Goal: Communication & Community: Answer question/provide support

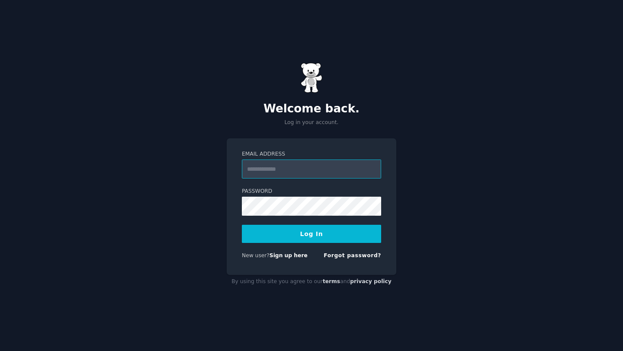
type input "**********"
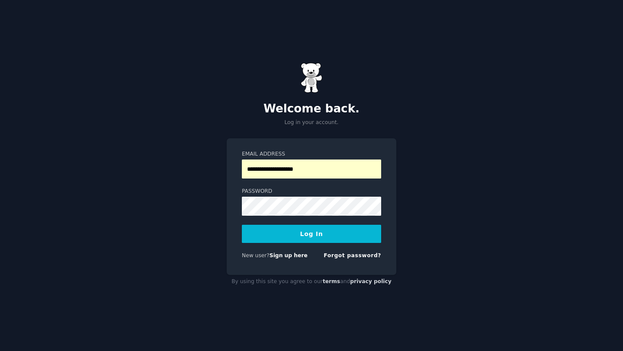
click at [299, 239] on button "Log In" at bounding box center [311, 234] width 139 height 18
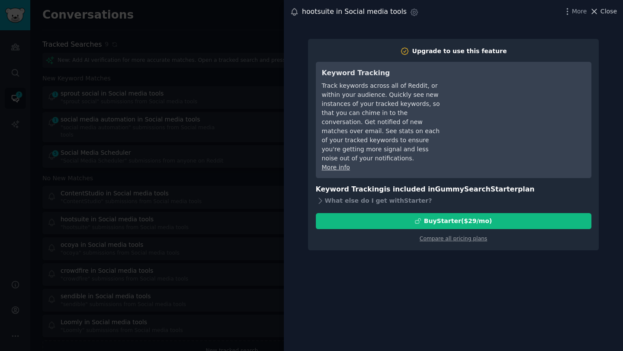
click at [603, 10] on span "Close" at bounding box center [608, 11] width 16 height 9
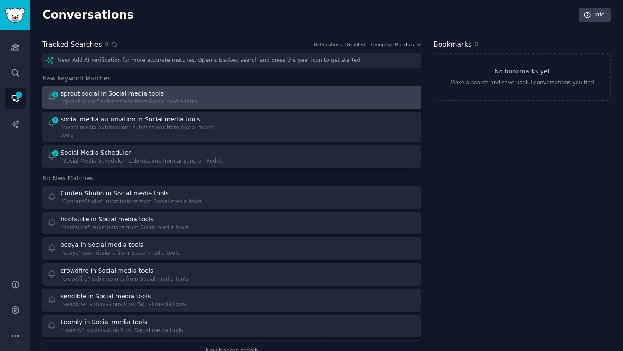
click at [82, 99] on div ""sprout social" submissions from Social media tools" at bounding box center [129, 102] width 137 height 8
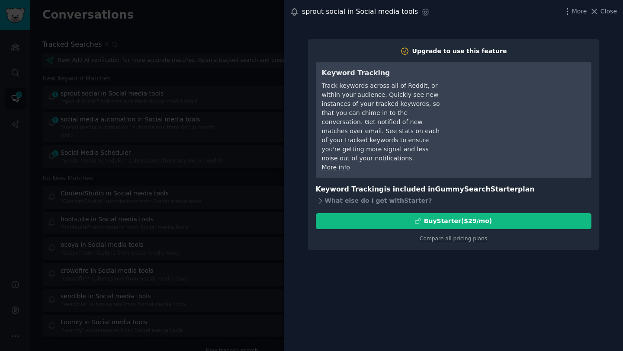
click at [343, 74] on h3 "Keyword Tracking" at bounding box center [383, 73] width 122 height 11
click at [253, 101] on div at bounding box center [311, 175] width 623 height 351
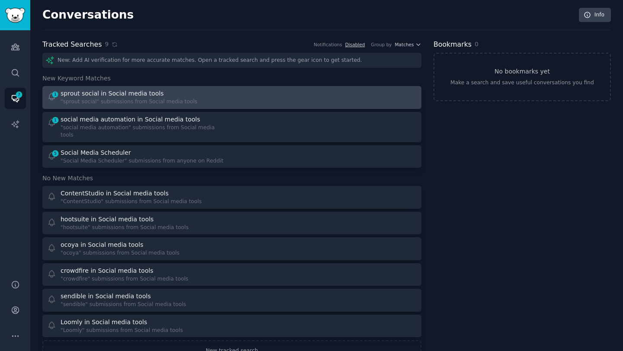
click at [157, 101] on div ""sprout social" submissions from Social media tools" at bounding box center [129, 102] width 137 height 8
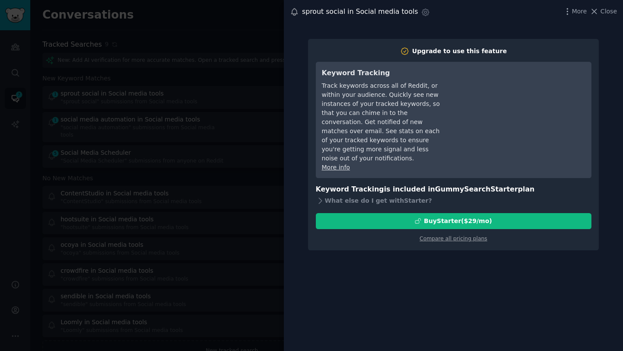
click at [608, 17] on div "sprout social in Social media tools Settings More Close" at bounding box center [453, 12] width 327 height 12
click at [603, 10] on span "Close" at bounding box center [608, 11] width 16 height 9
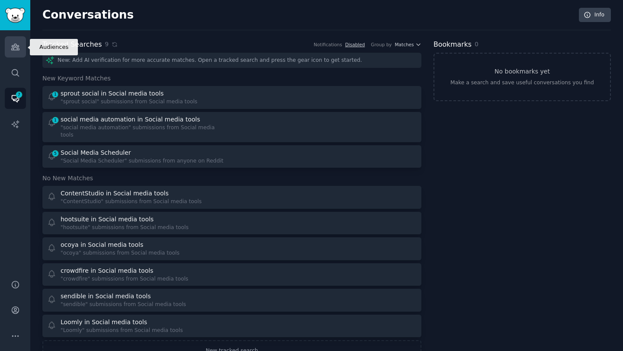
click at [11, 47] on icon "Sidebar" at bounding box center [15, 46] width 9 height 9
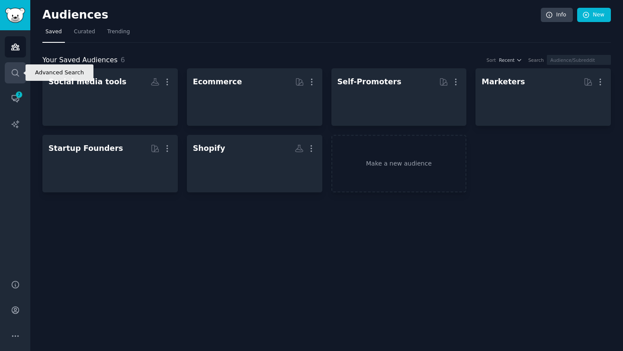
click at [17, 74] on icon "Sidebar" at bounding box center [15, 72] width 7 height 7
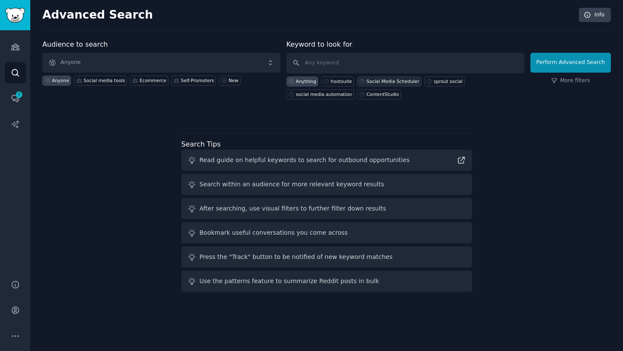
click at [381, 81] on div "Social Media Scheduler" at bounding box center [392, 81] width 53 height 6
type input "Social Media Scheduler"
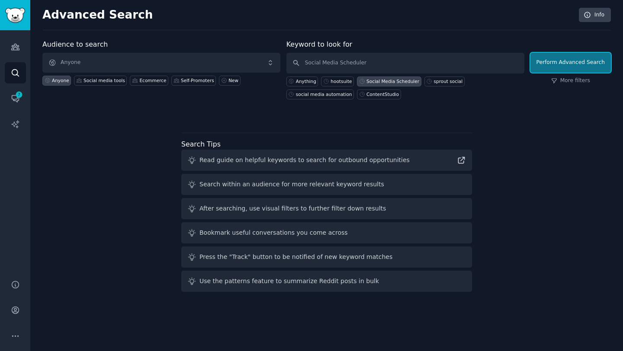
click at [567, 61] on button "Perform Advanced Search" at bounding box center [570, 63] width 80 height 20
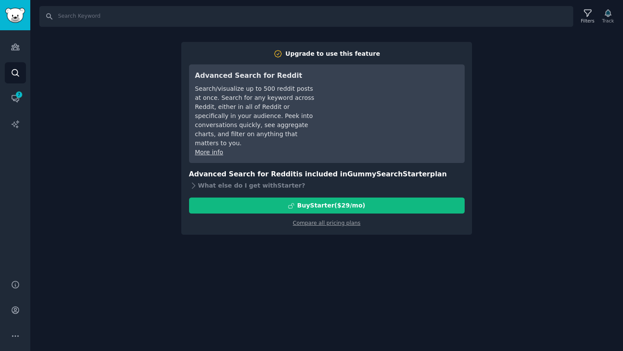
click at [522, 76] on div "Search Filters Track Upgrade to use this feature Advanced Search for Reddit Sea…" at bounding box center [326, 175] width 592 height 351
click at [12, 54] on link "Audiences" at bounding box center [15, 46] width 21 height 21
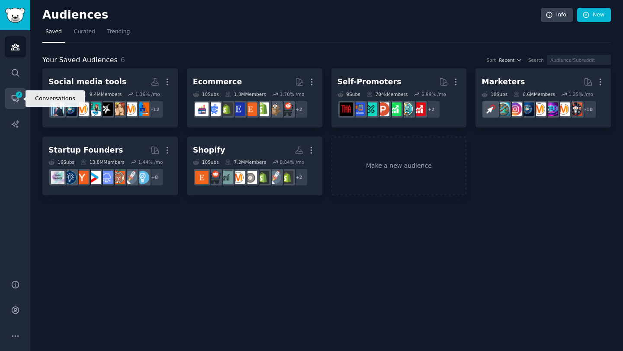
click at [18, 98] on icon "Sidebar" at bounding box center [19, 95] width 8 height 8
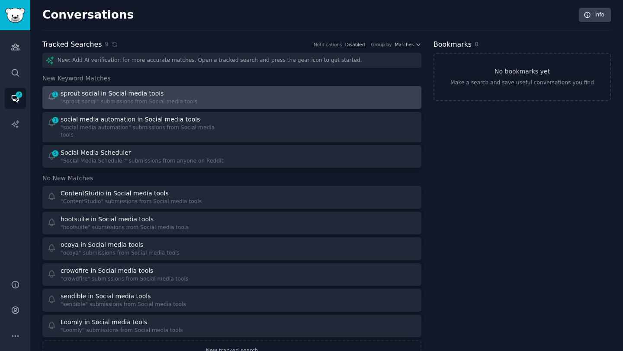
click at [91, 100] on div ""sprout social" submissions from Social media tools" at bounding box center [129, 102] width 137 height 8
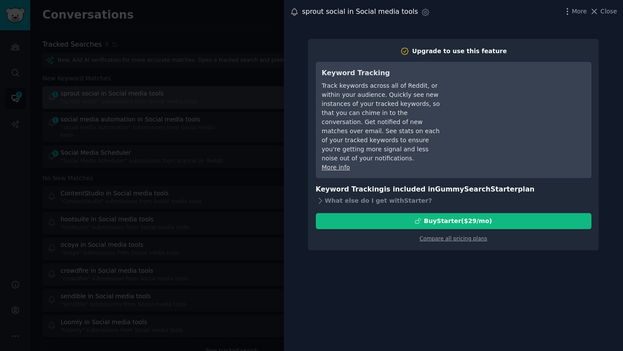
click at [91, 100] on div at bounding box center [311, 175] width 623 height 351
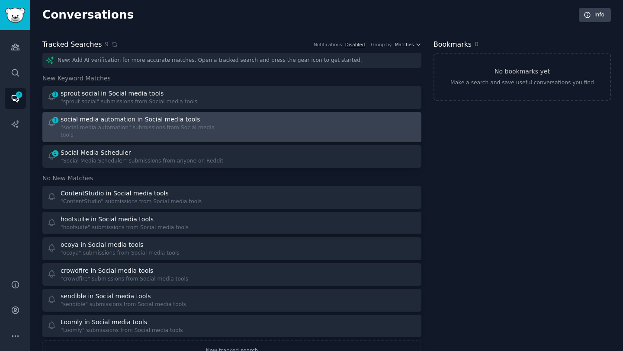
click at [99, 126] on div ""social media automation" submissions from Social media tools" at bounding box center [143, 131] width 165 height 15
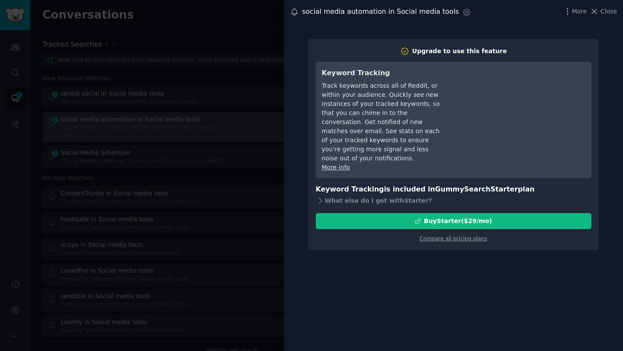
click at [99, 126] on div at bounding box center [311, 175] width 623 height 351
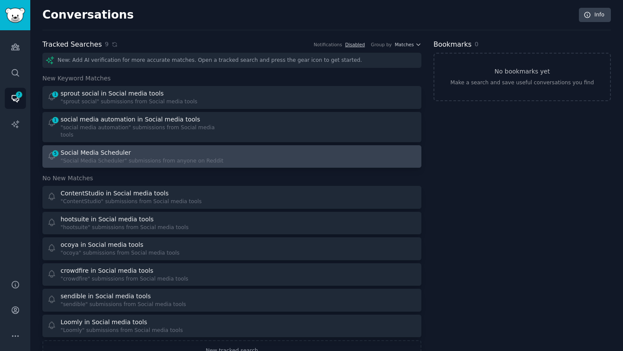
click at [102, 148] on div "Social Media Scheduler" at bounding box center [96, 152] width 70 height 9
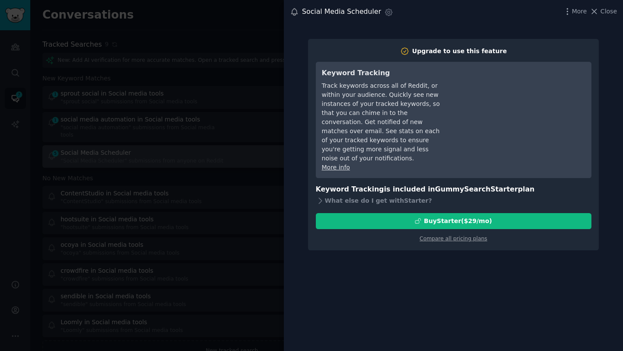
click at [102, 141] on div at bounding box center [311, 175] width 623 height 351
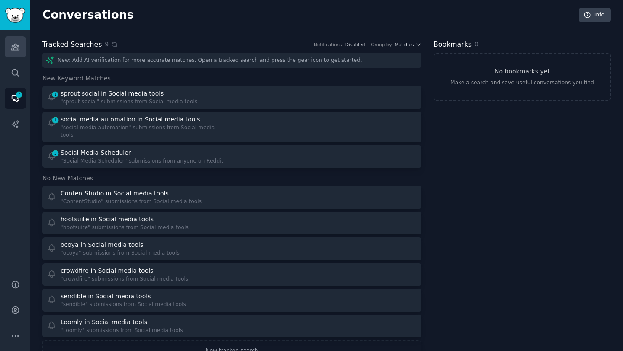
click at [12, 45] on icon "Sidebar" at bounding box center [15, 47] width 8 height 6
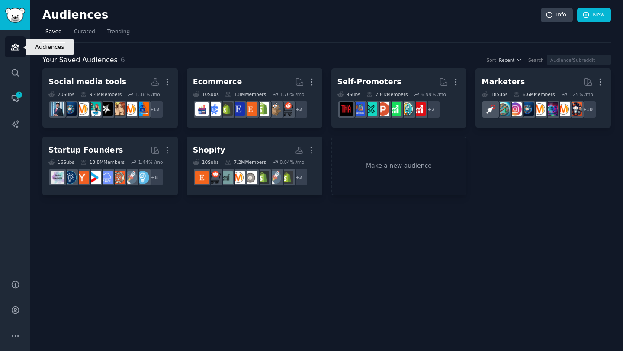
click at [12, 45] on icon "Sidebar" at bounding box center [15, 47] width 8 height 6
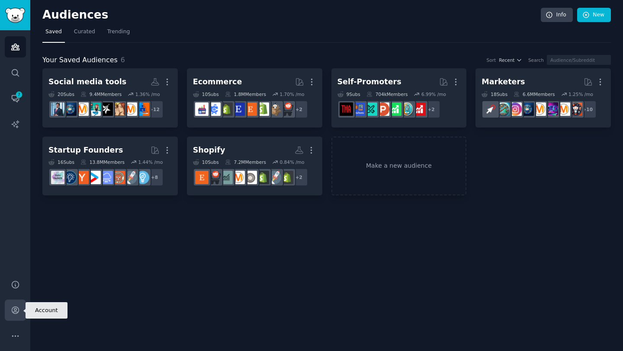
click at [10, 314] on link "Account" at bounding box center [15, 310] width 21 height 21
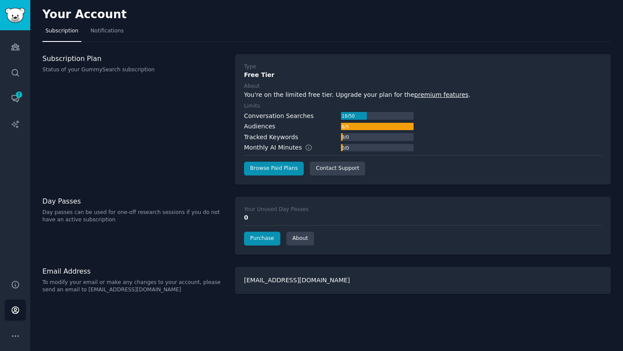
click at [267, 95] on div "You're on the limited free tier. Upgrade your plan for the premium features ." at bounding box center [423, 94] width 358 height 9
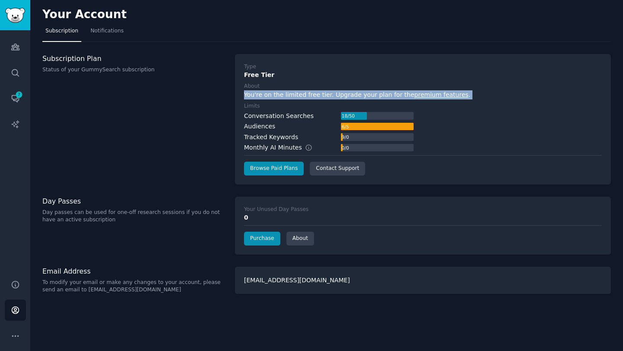
click at [267, 95] on div "You're on the limited free tier. Upgrade your plan for the premium features ." at bounding box center [423, 94] width 358 height 9
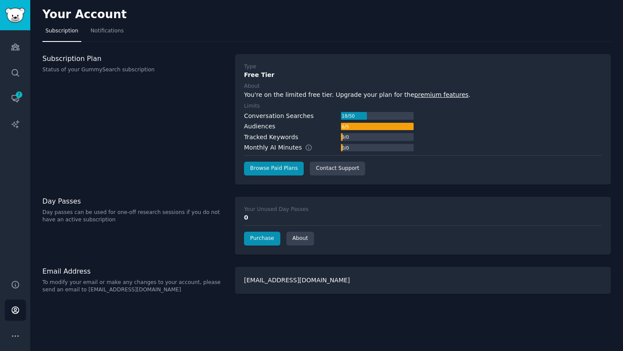
click at [269, 115] on div "Conversation Searches" at bounding box center [279, 116] width 70 height 9
click at [262, 128] on div "Audiences" at bounding box center [259, 126] width 31 height 9
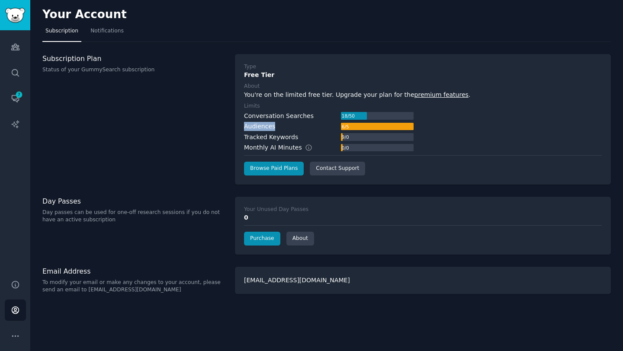
click at [260, 139] on div "Tracked Keywords" at bounding box center [271, 137] width 54 height 9
click at [205, 144] on div "Subscription Plan Status of your GummySearch subscription" at bounding box center [133, 119] width 183 height 131
click at [19, 51] on link "Audiences" at bounding box center [15, 46] width 21 height 21
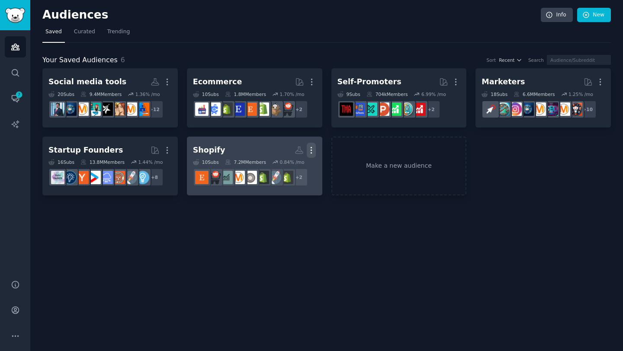
click at [308, 154] on icon "button" at bounding box center [311, 150] width 9 height 9
click at [285, 170] on p "Delete" at bounding box center [288, 168] width 20 height 9
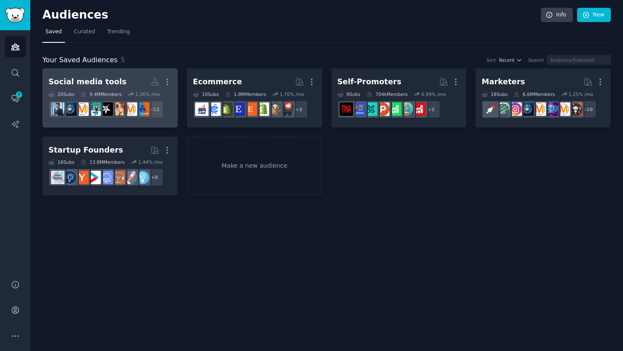
click at [103, 84] on div "Social media tools" at bounding box center [87, 82] width 78 height 11
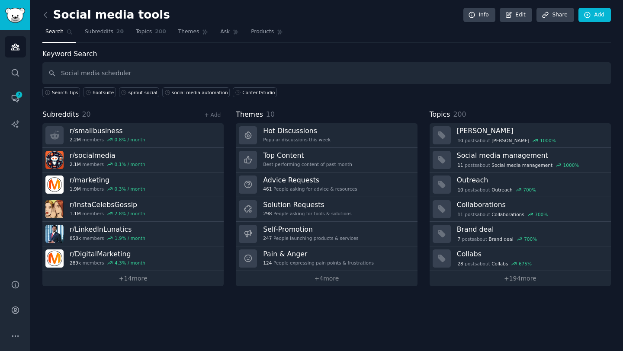
type input "Social media scheduler"
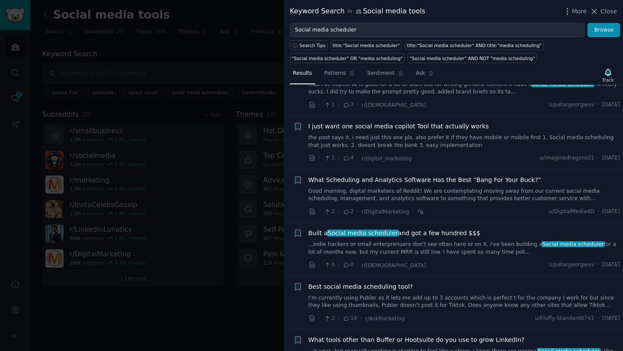
scroll to position [148, 0]
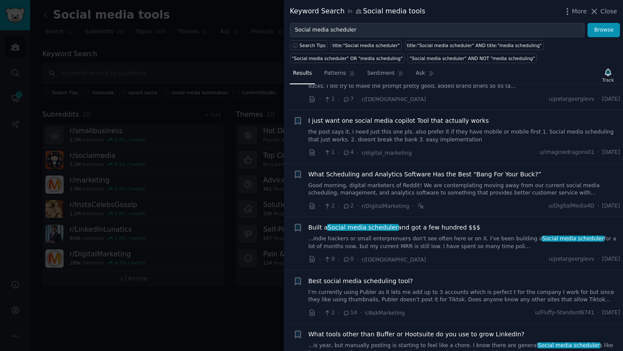
click at [327, 123] on span "I just want one social media copilot Tool that actually works" at bounding box center [398, 120] width 180 height 9
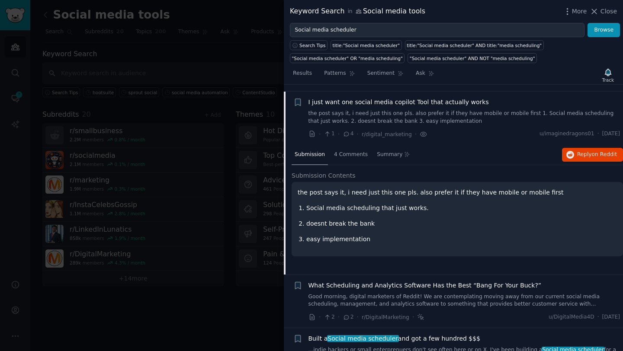
scroll to position [174, 0]
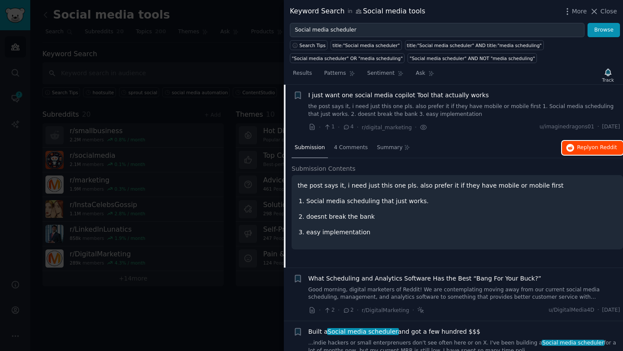
click at [581, 145] on span "Reply on Reddit" at bounding box center [597, 148] width 40 height 8
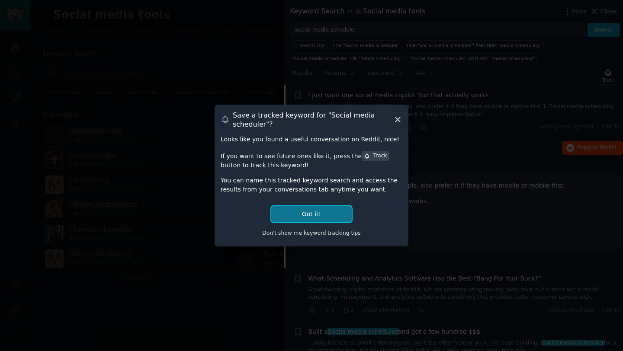
click at [332, 219] on button "Got it!" at bounding box center [311, 214] width 80 height 16
